Goal: Find specific page/section: Find specific page/section

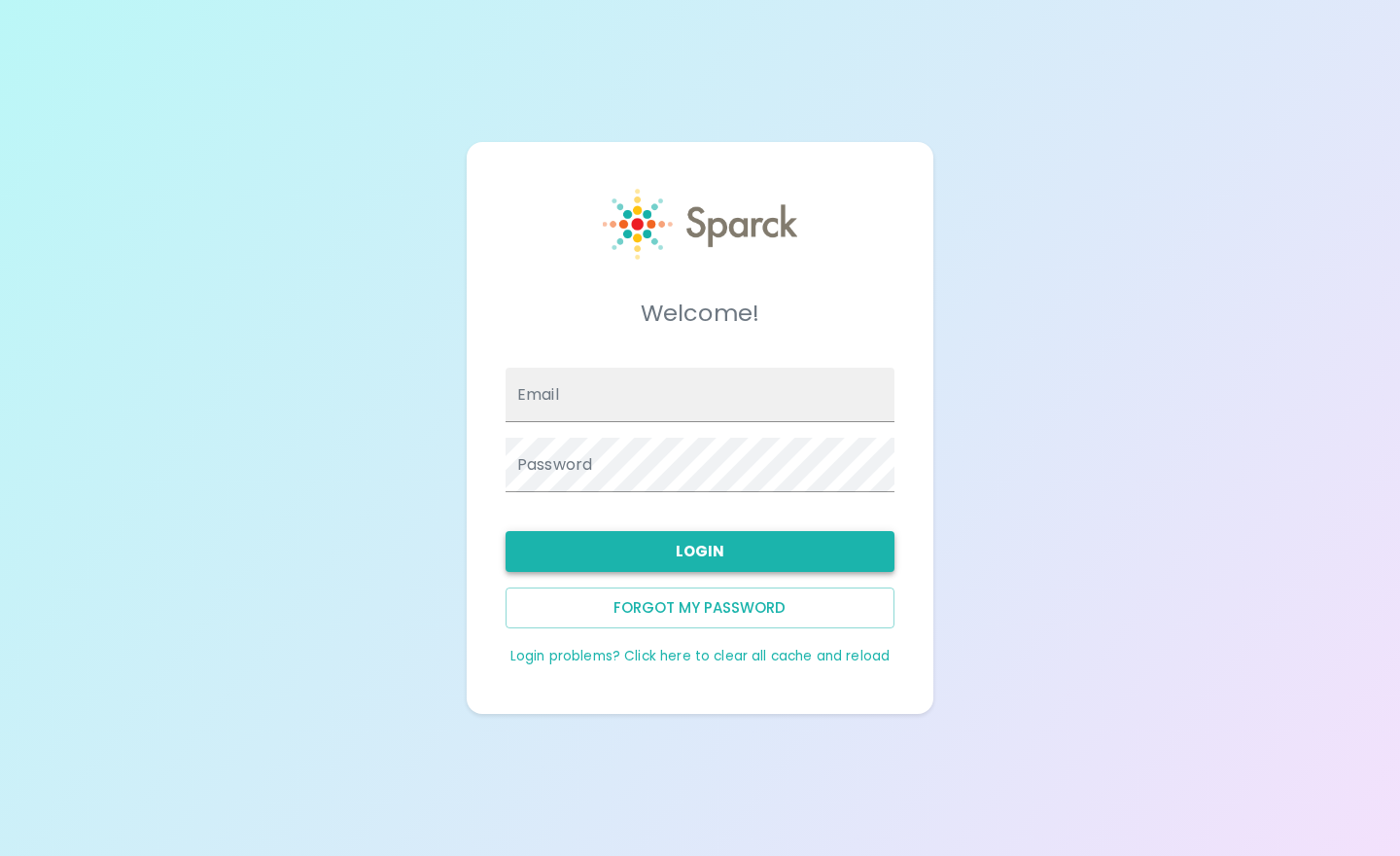
type input "Blopez@SFBayCoffee.com"
click at [697, 550] on button "Login" at bounding box center [700, 551] width 389 height 41
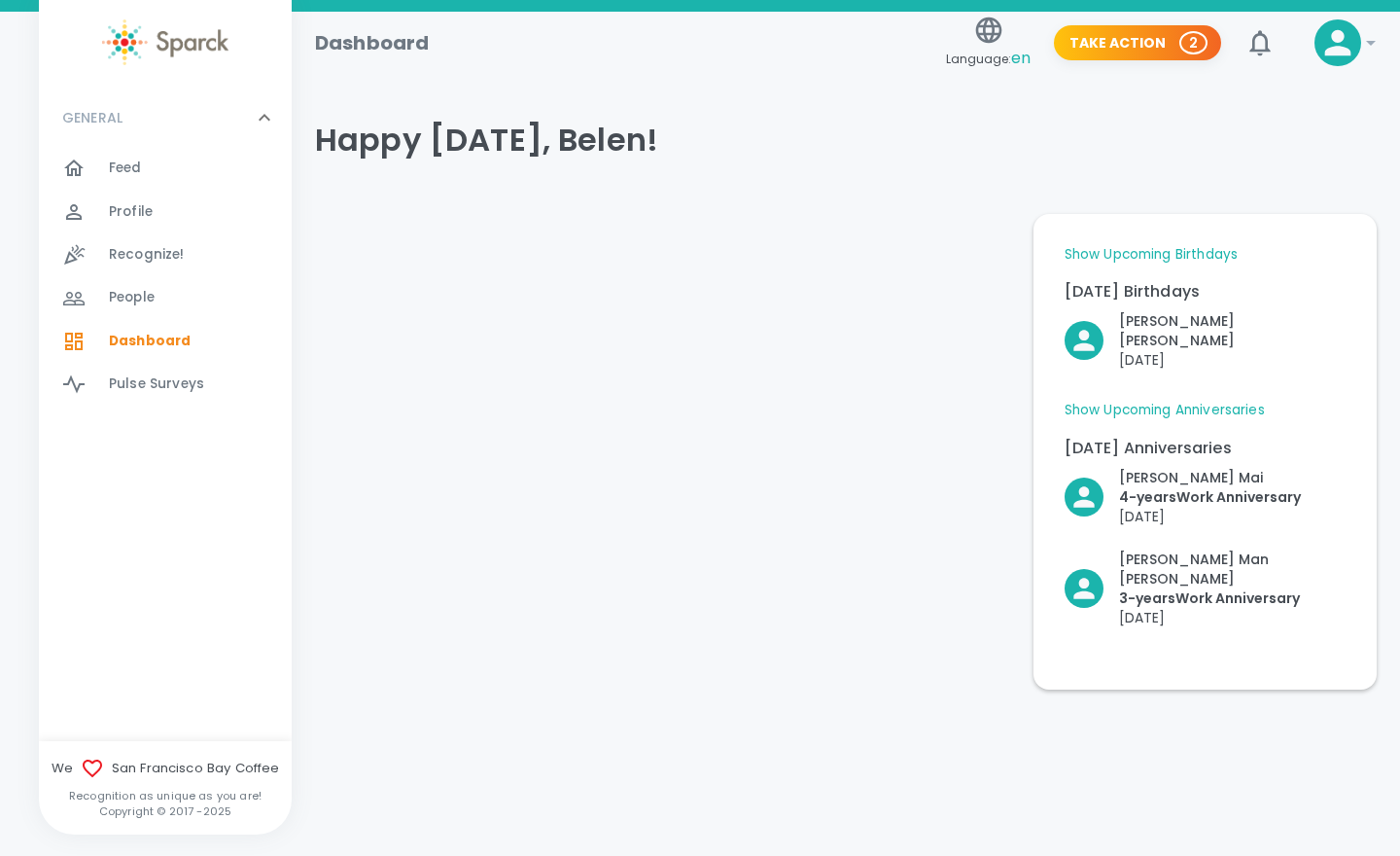
click at [1159, 257] on link "Show Upcoming Birthdays" at bounding box center [1150, 255] width 173 height 20
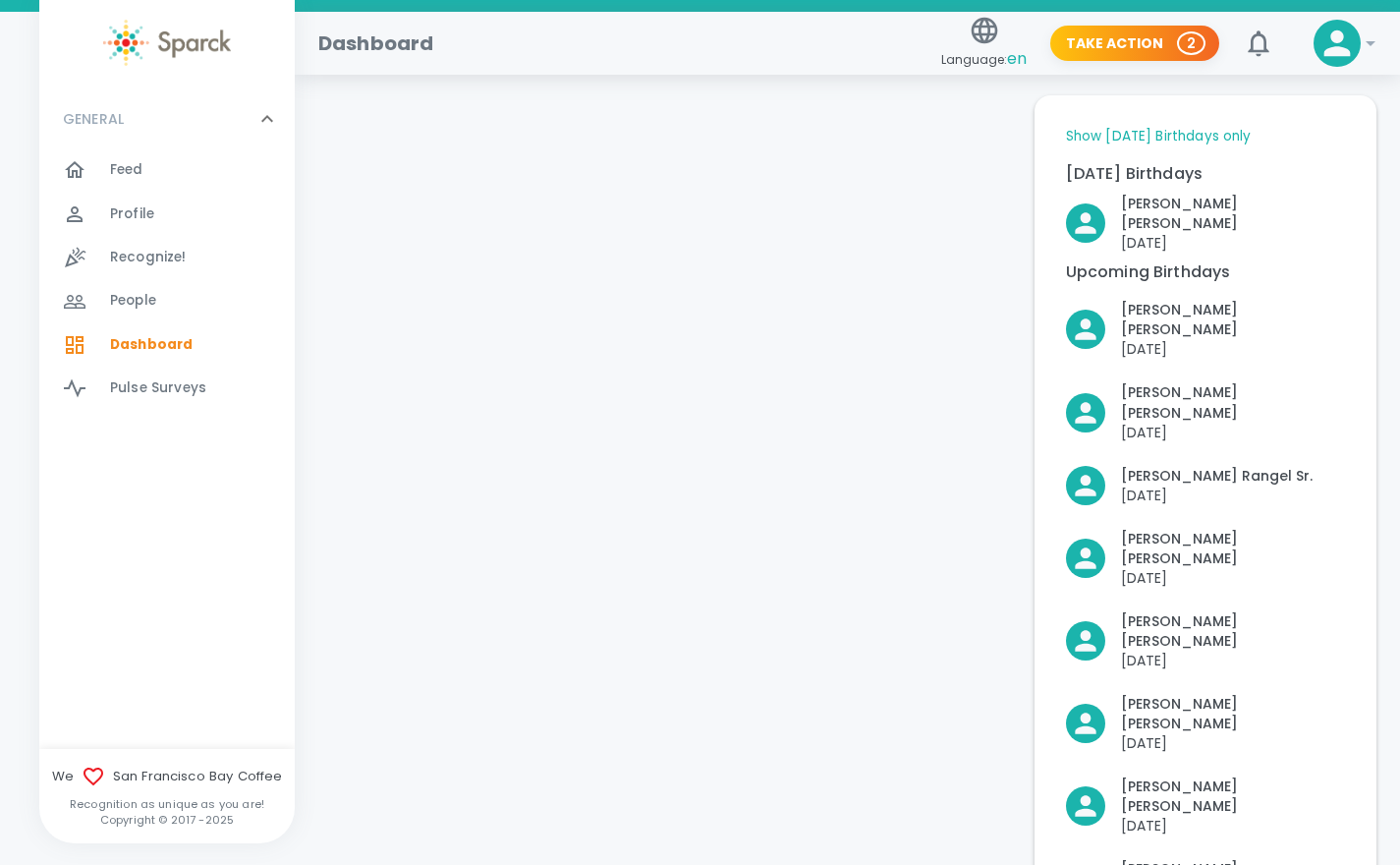
scroll to position [115, 0]
